Goal: Information Seeking & Learning: Compare options

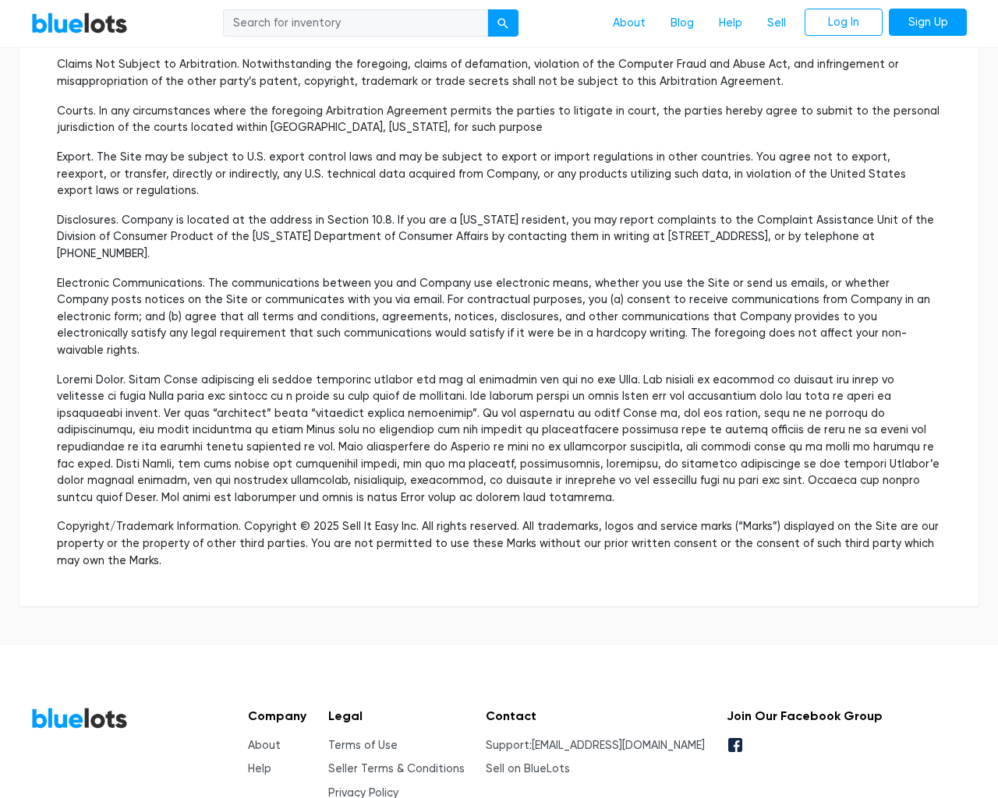
scroll to position [4523, 0]
type input "the"
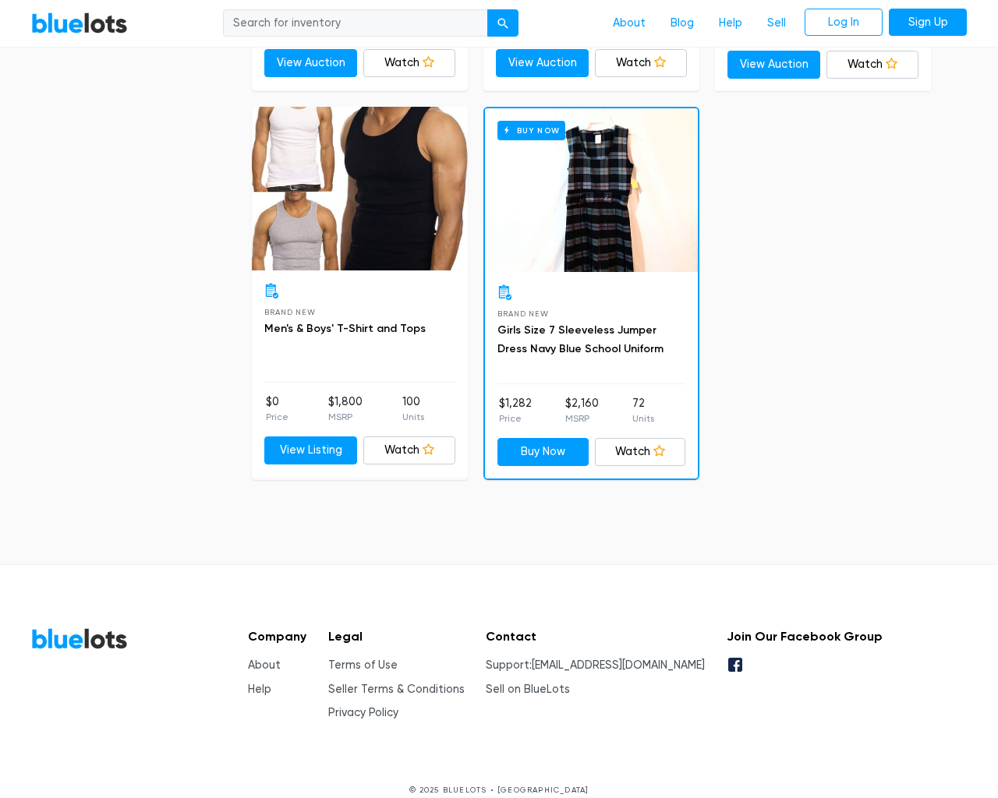
scroll to position [6607, 0]
type input "the"
type input "[EMAIL_ADDRESS][DOMAIN_NAME]"
type input "e"
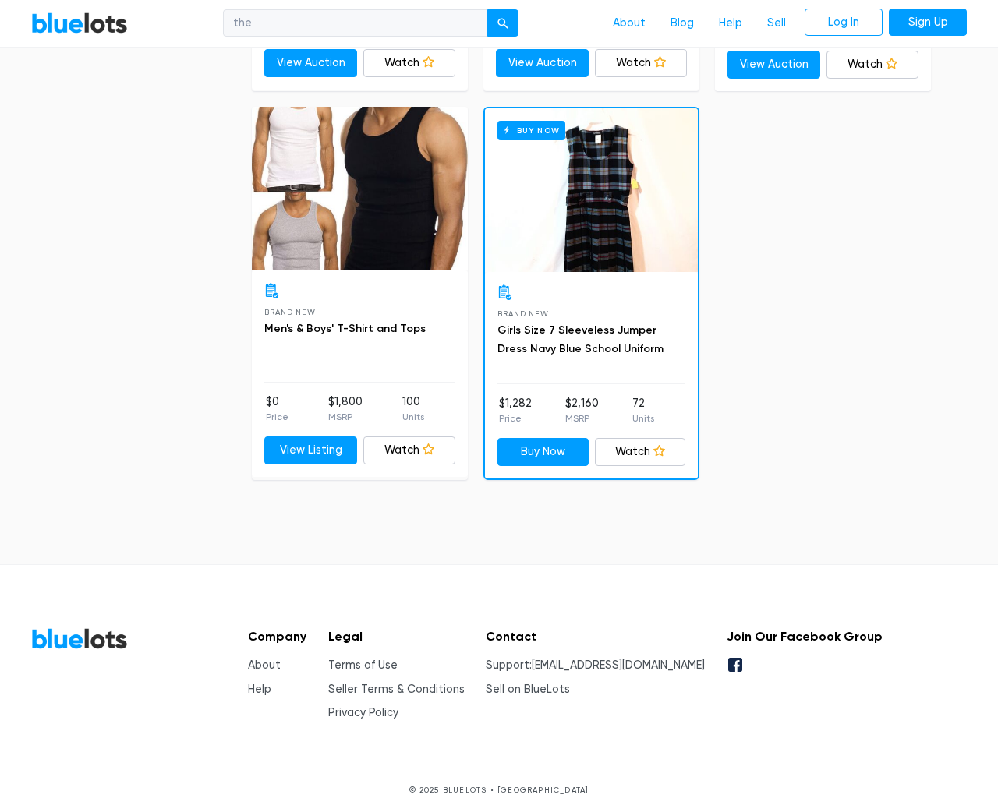
type input "e"
checkbox New"] "false"
type input "e"
checkbox Pulls"] "false"
checkbox input "false"
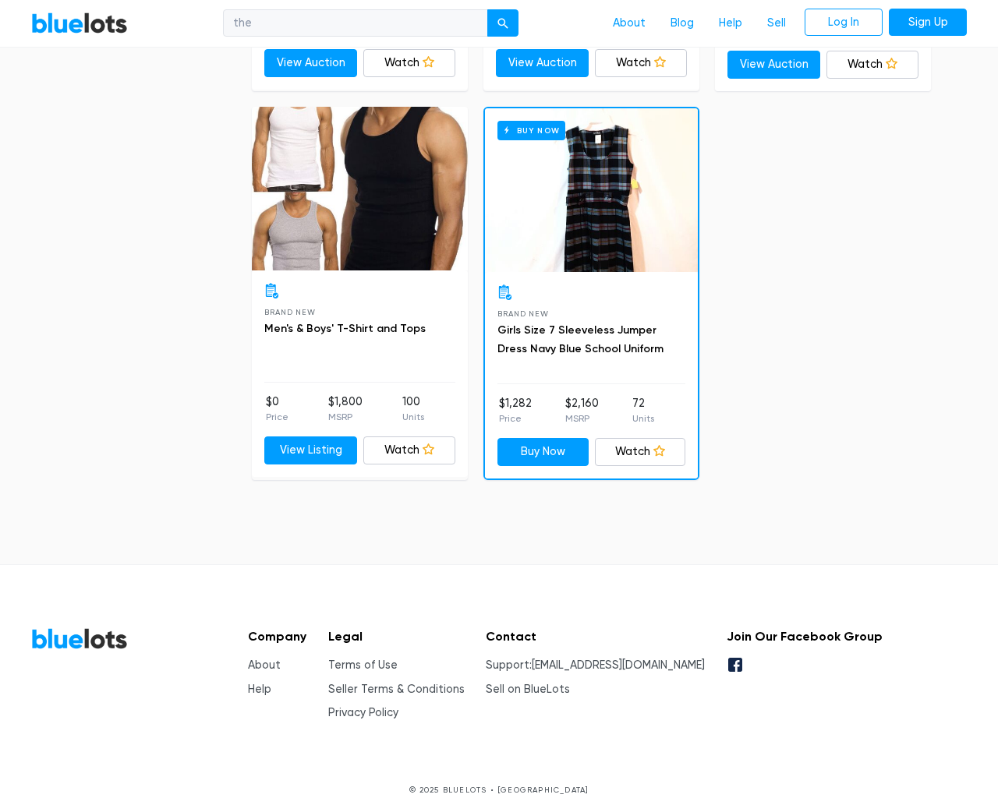
checkbox Accessories"] "false"
checkbox input "false"
checkbox Beauty"] "false"
checkbox Merchandise"] "false"
checkbox Garden"] "false"
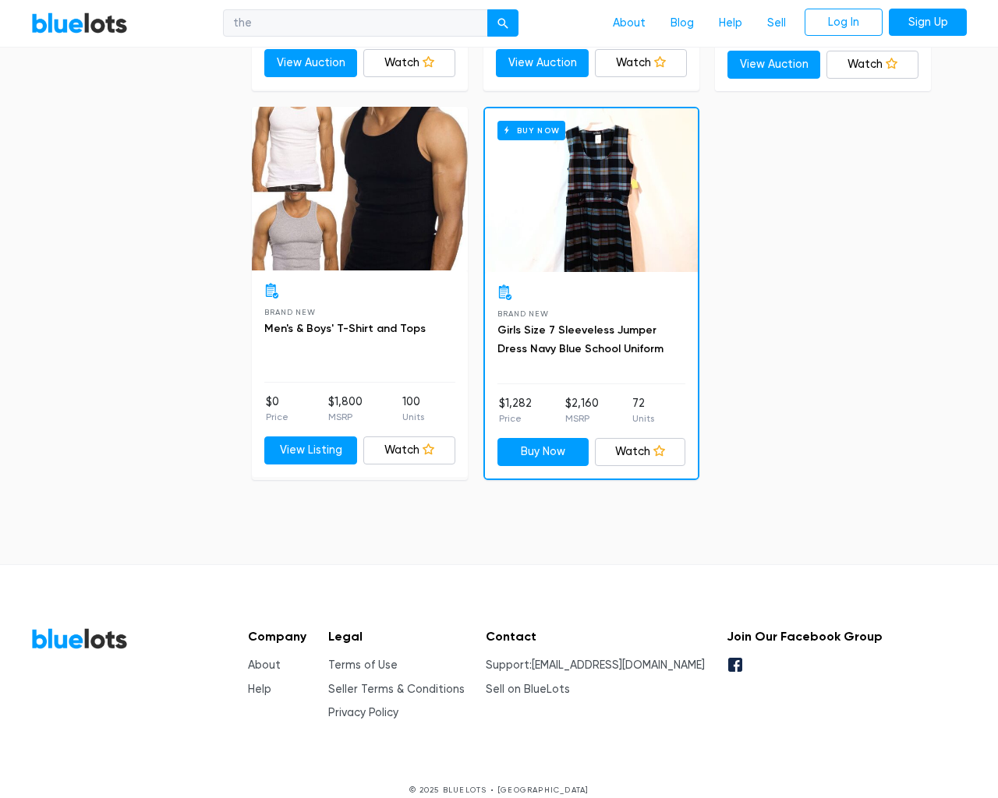
checkbox input "false"
type input "e"
select select "10000"
select select "50000"
select select "10000"
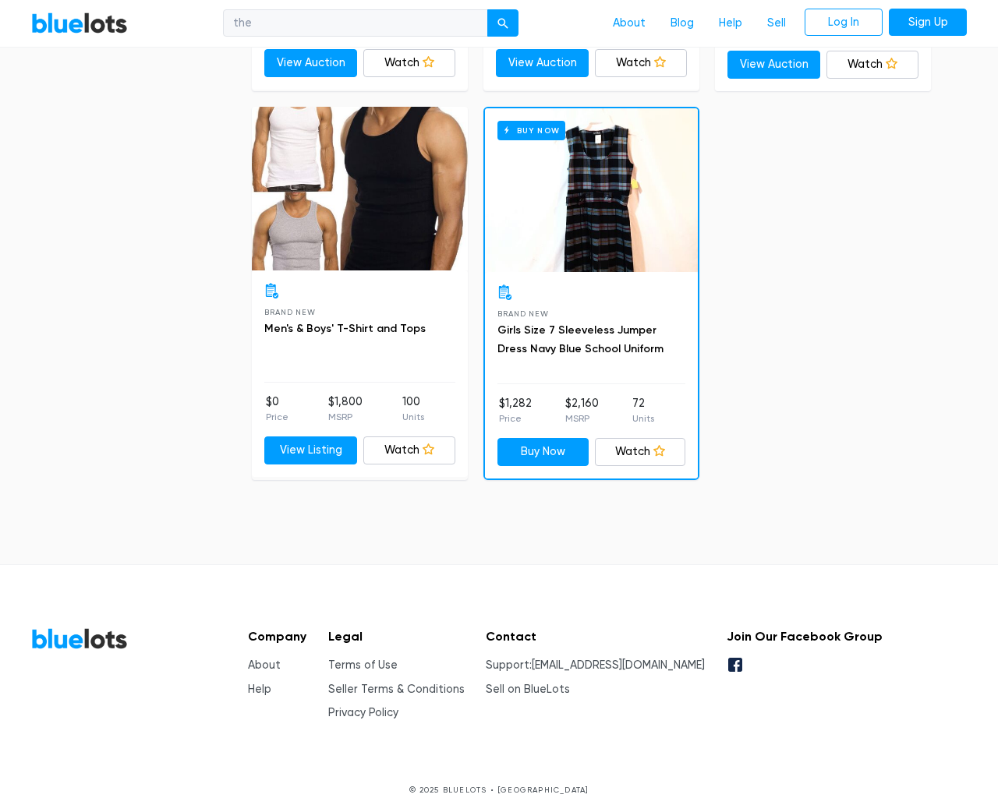
select select "50000"
select select "highest_price"
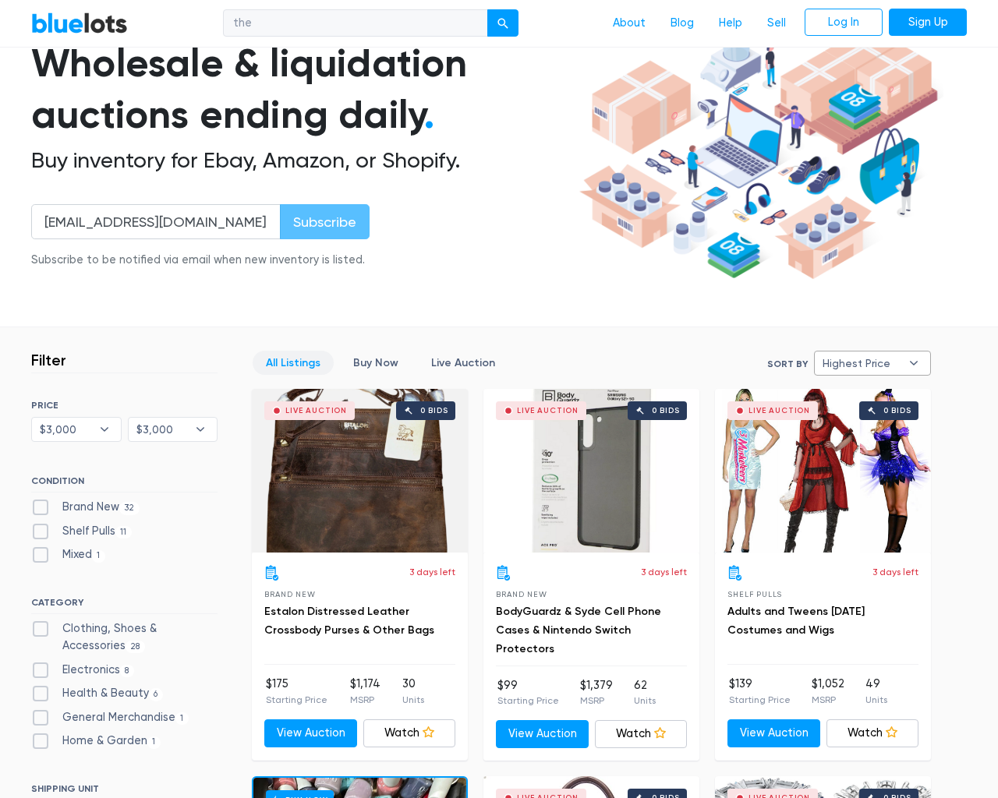
select select "300000"
select select "highest_price"
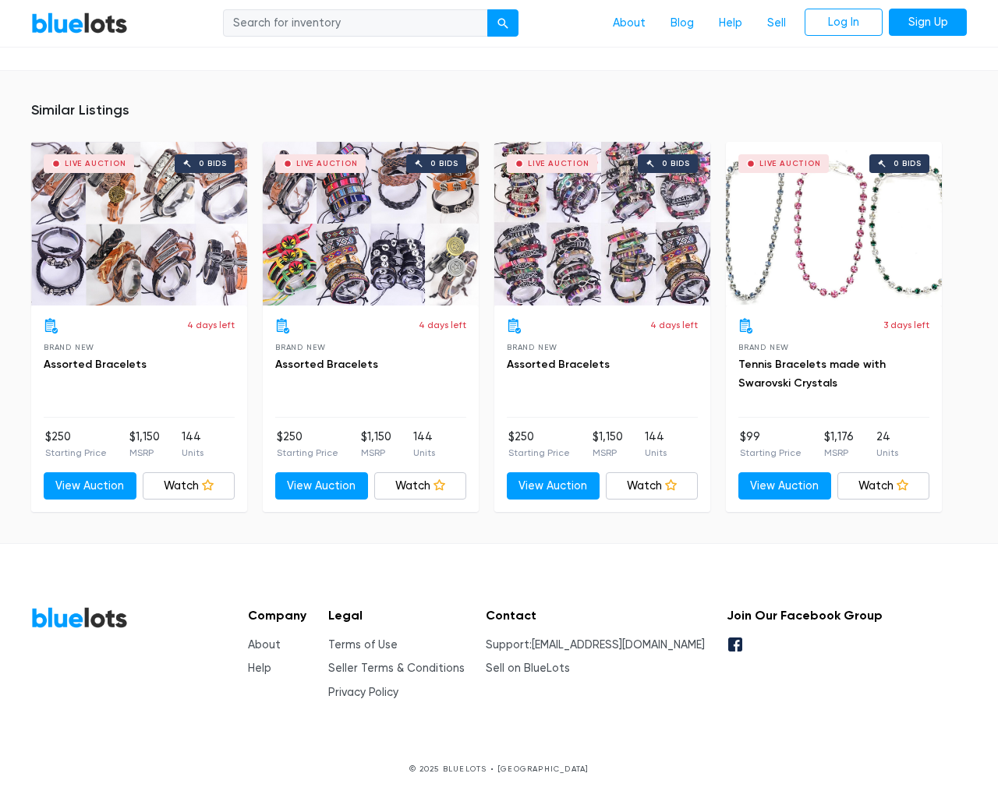
scroll to position [1004, 0]
type input "the"
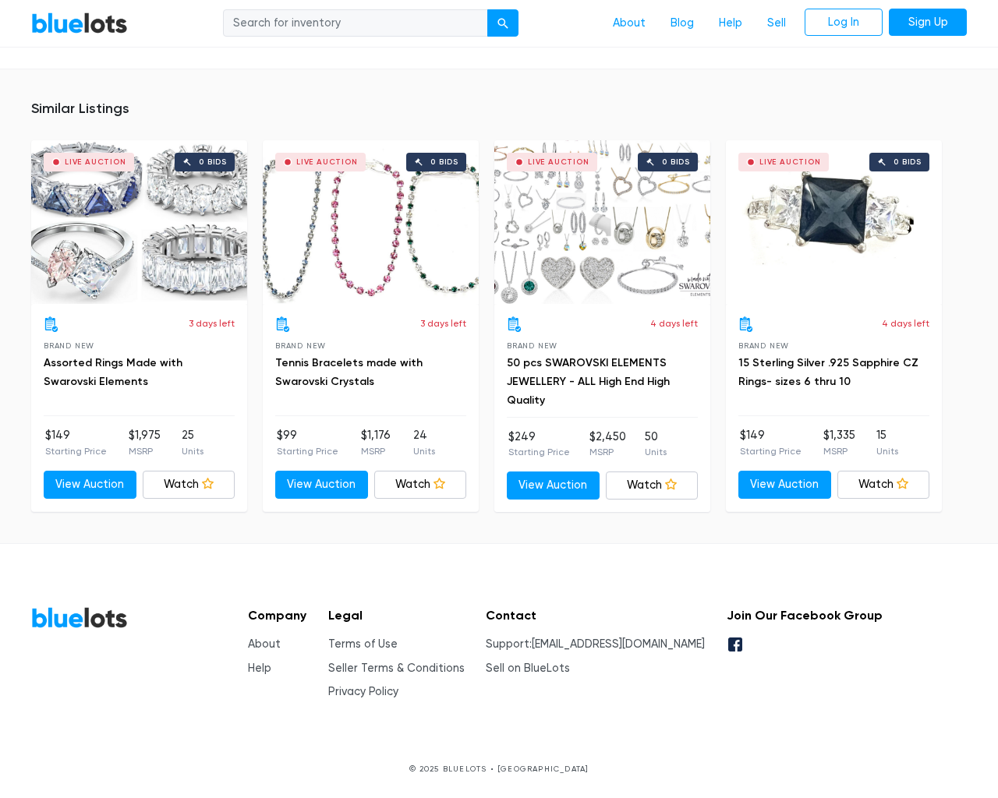
scroll to position [1234, 0]
type input "the"
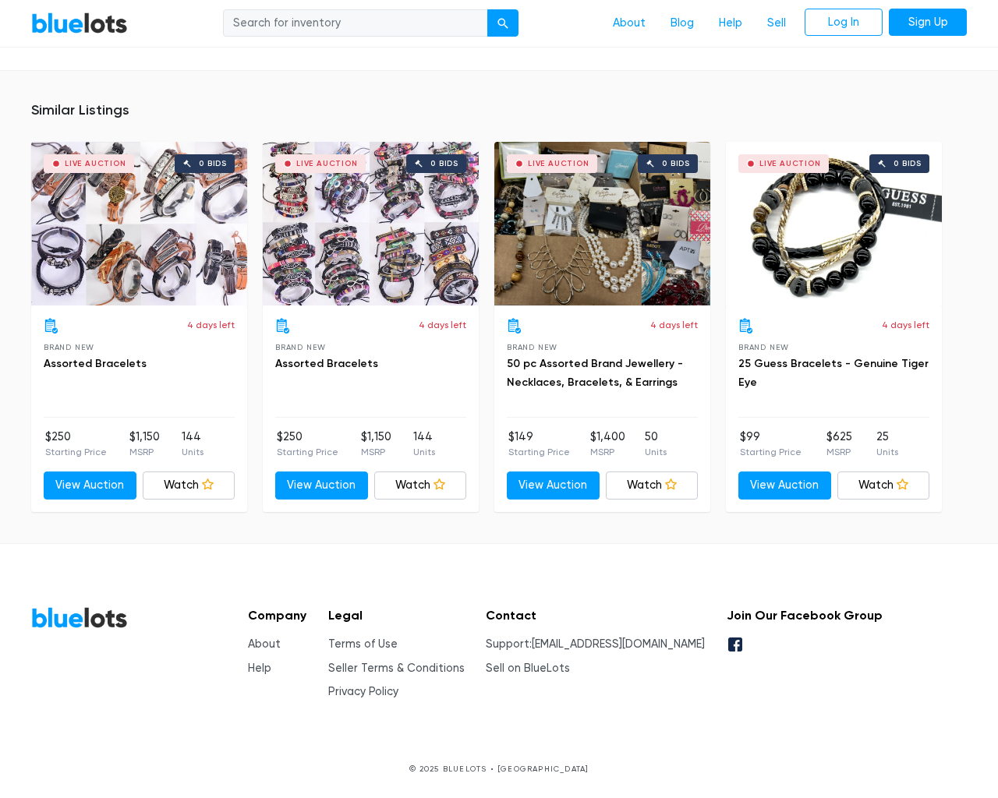
scroll to position [1021, 0]
type input "the"
